Goal: Information Seeking & Learning: Learn about a topic

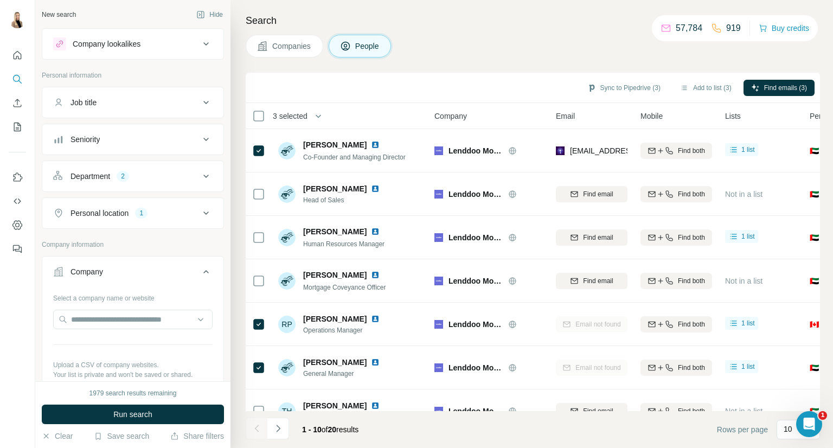
scroll to position [181, 0]
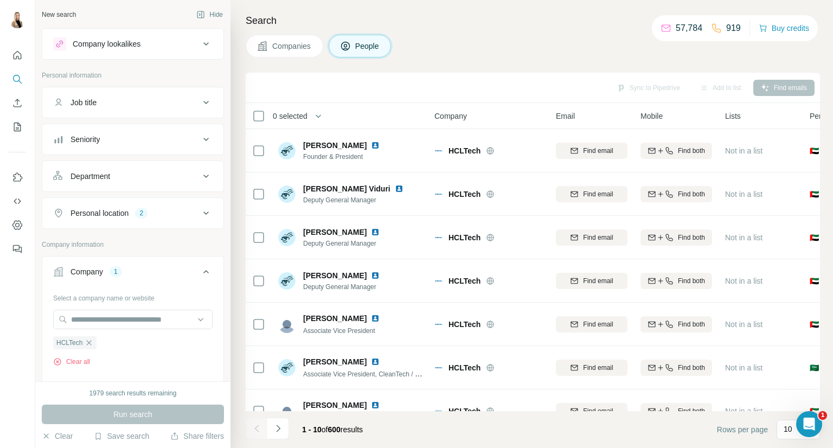
click at [201, 39] on icon at bounding box center [206, 43] width 13 height 13
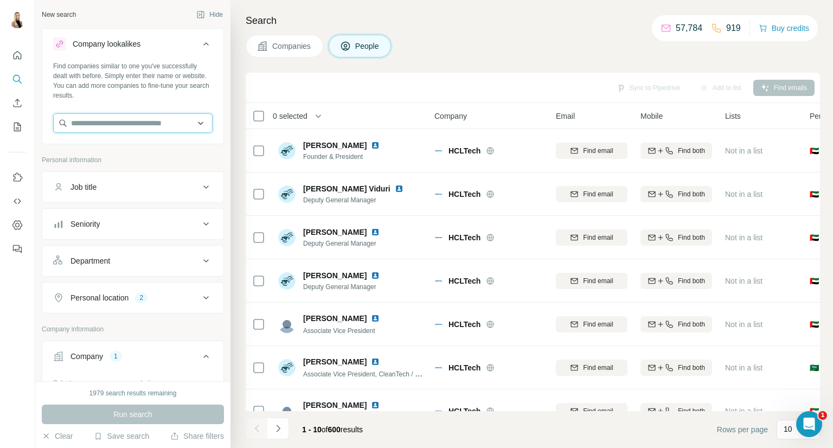
click at [143, 120] on input "text" at bounding box center [132, 123] width 159 height 20
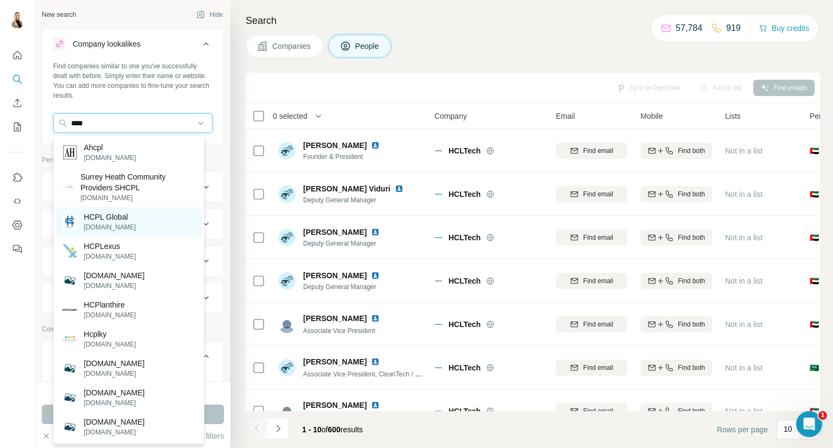
type input "****"
click at [94, 217] on p "HCPL Global" at bounding box center [110, 216] width 52 height 11
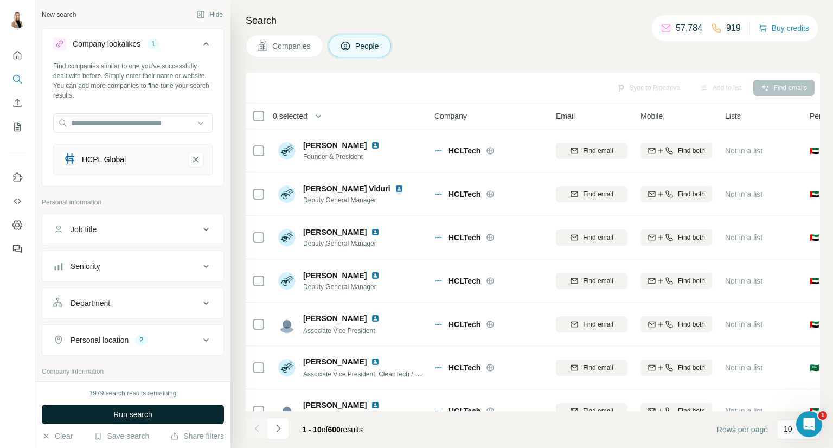
click at [158, 408] on button "Run search" at bounding box center [133, 414] width 182 height 20
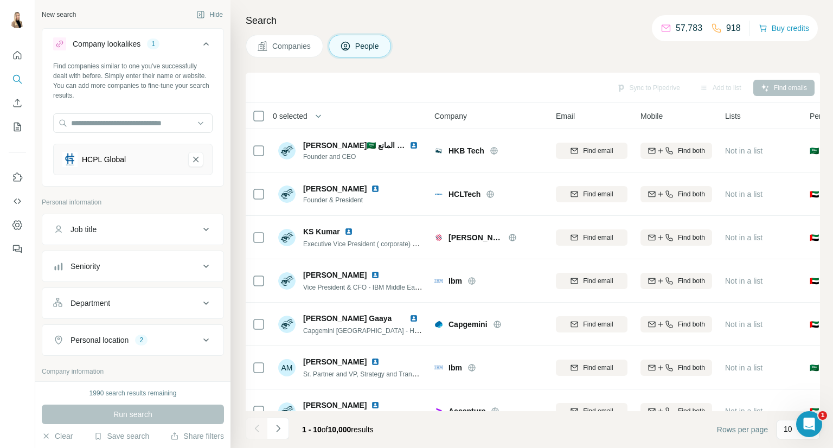
click at [301, 38] on button "Companies" at bounding box center [285, 46] width 78 height 23
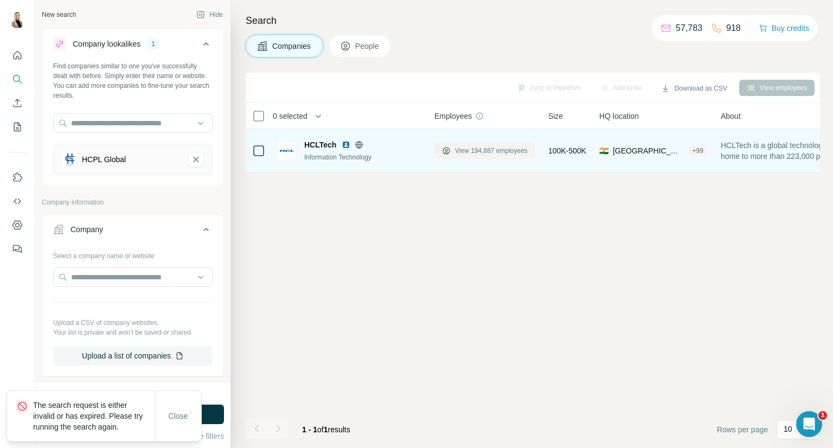
click at [511, 151] on span "View 194,887 employees" at bounding box center [491, 151] width 73 height 10
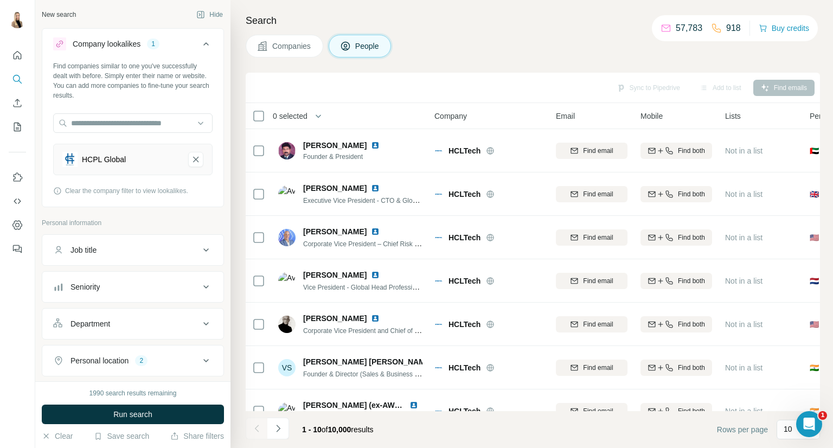
click at [285, 42] on span "Companies" at bounding box center [292, 46] width 40 height 11
